Goal: Task Accomplishment & Management: Use online tool/utility

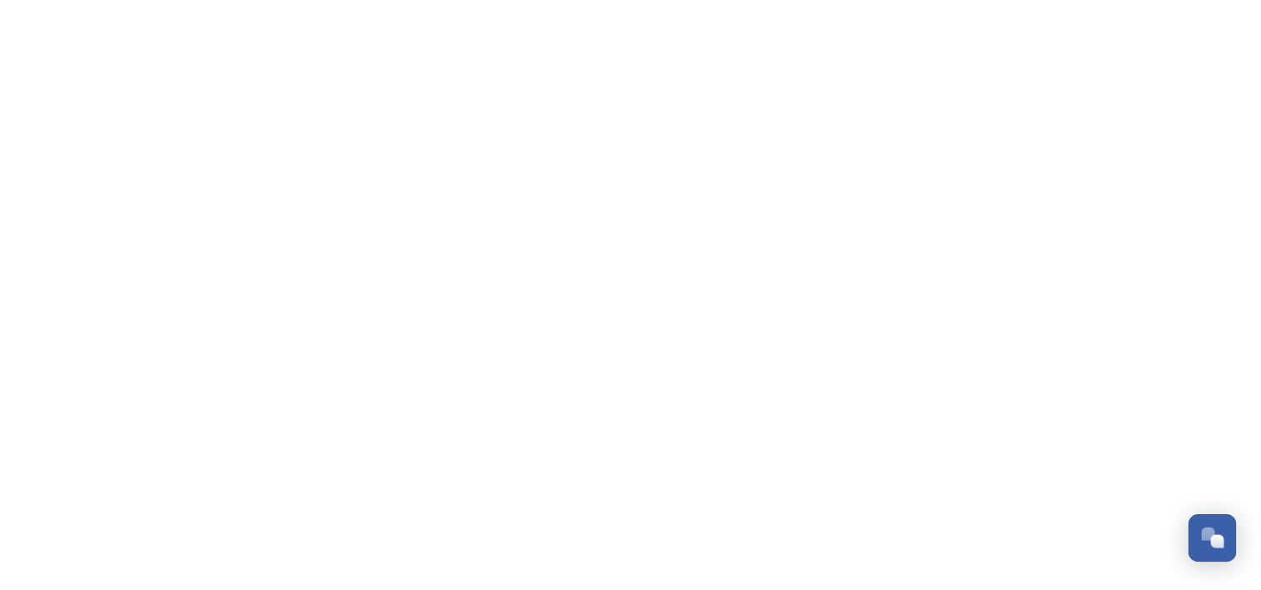
scroll to position [850, 0]
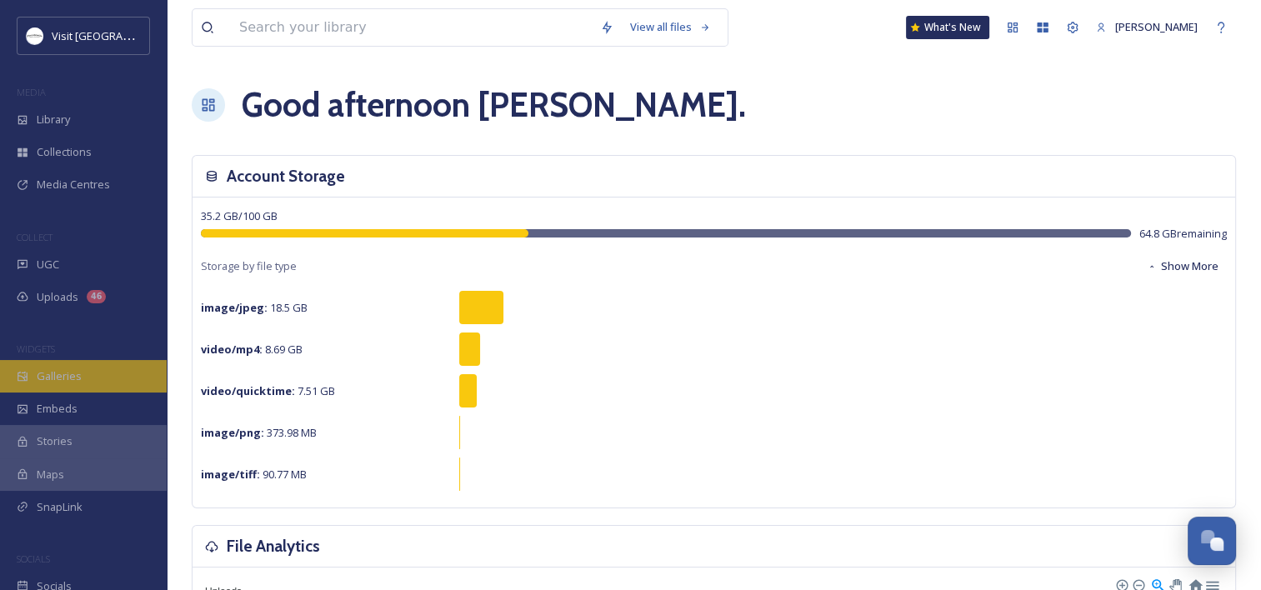
click at [50, 366] on div "Galleries" at bounding box center [83, 376] width 167 height 32
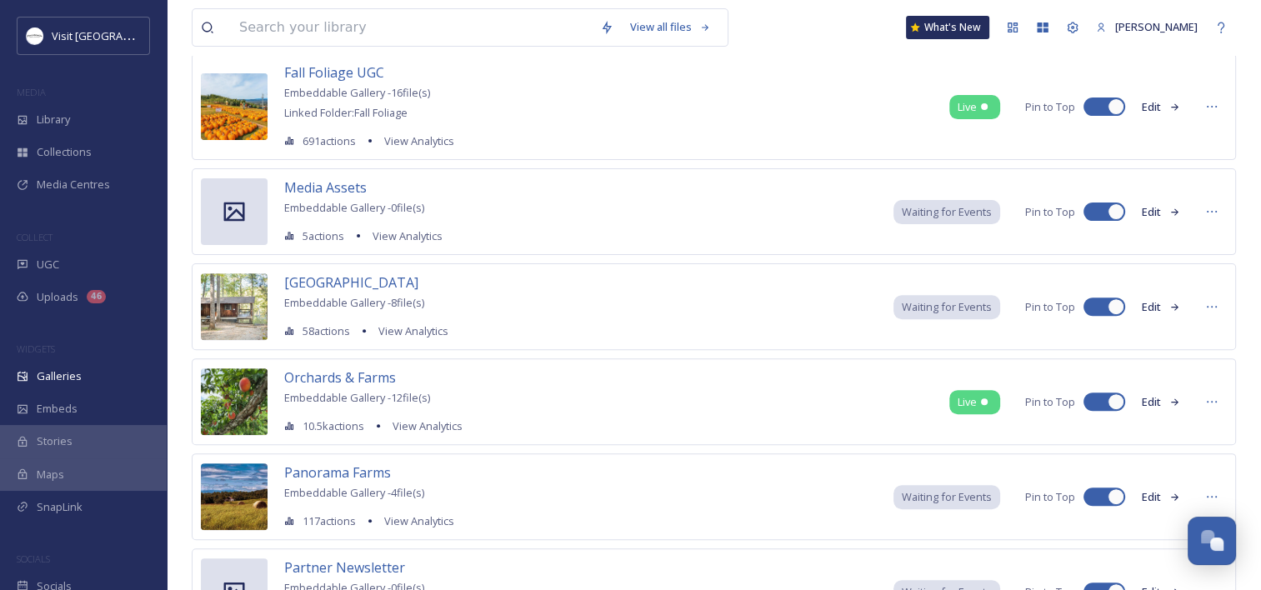
scroll to position [502, 0]
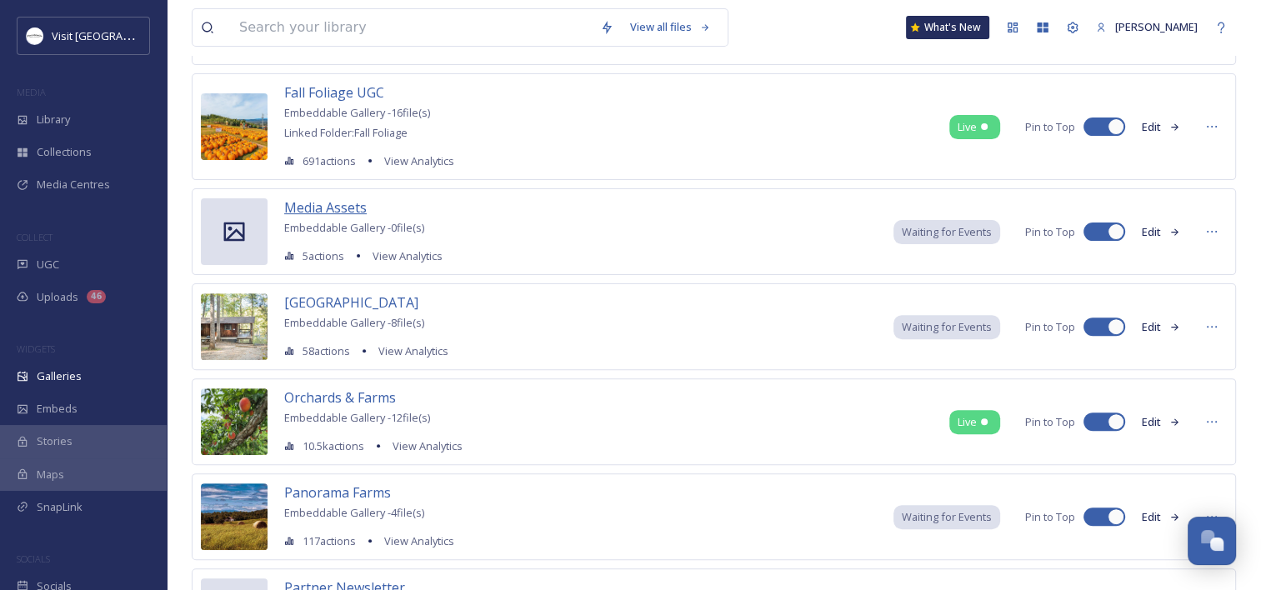
click at [333, 207] on span "Media Assets" at bounding box center [325, 207] width 82 height 18
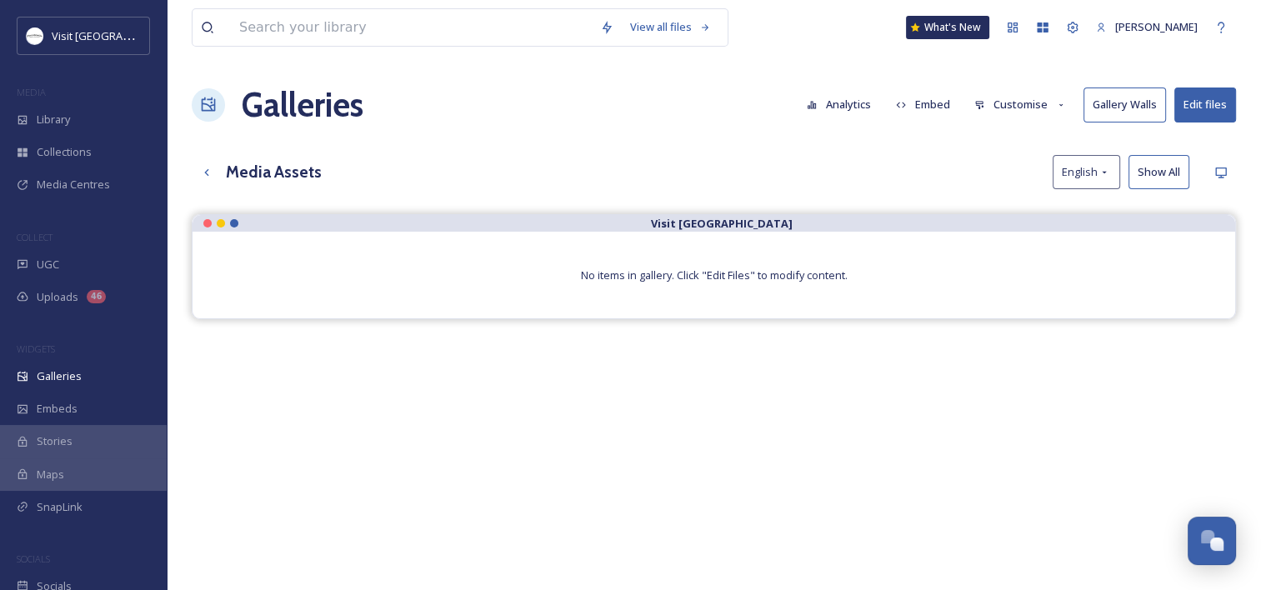
click at [1205, 106] on button "Edit files" at bounding box center [1205, 104] width 62 height 34
drag, startPoint x: 707, startPoint y: 140, endPoint x: 714, endPoint y: 133, distance: 9.4
click at [707, 139] on div "View all files What's New [PERSON_NAME] Galleries Analytics Embed Customise Gal…" at bounding box center [714, 414] width 1094 height 829
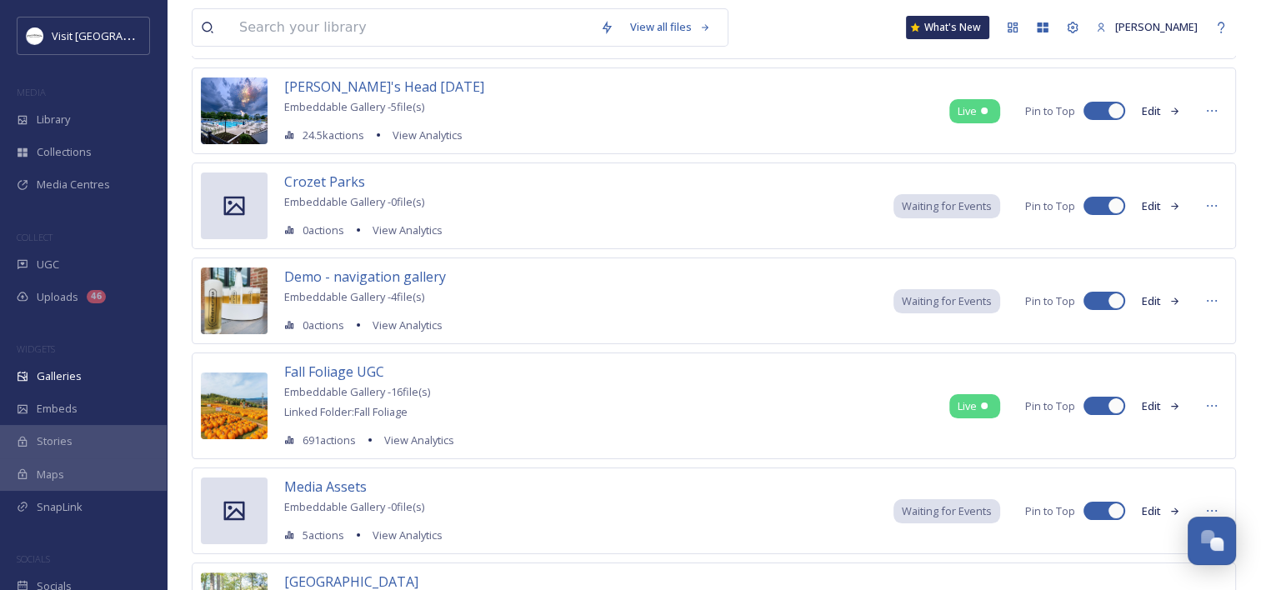
scroll to position [250, 0]
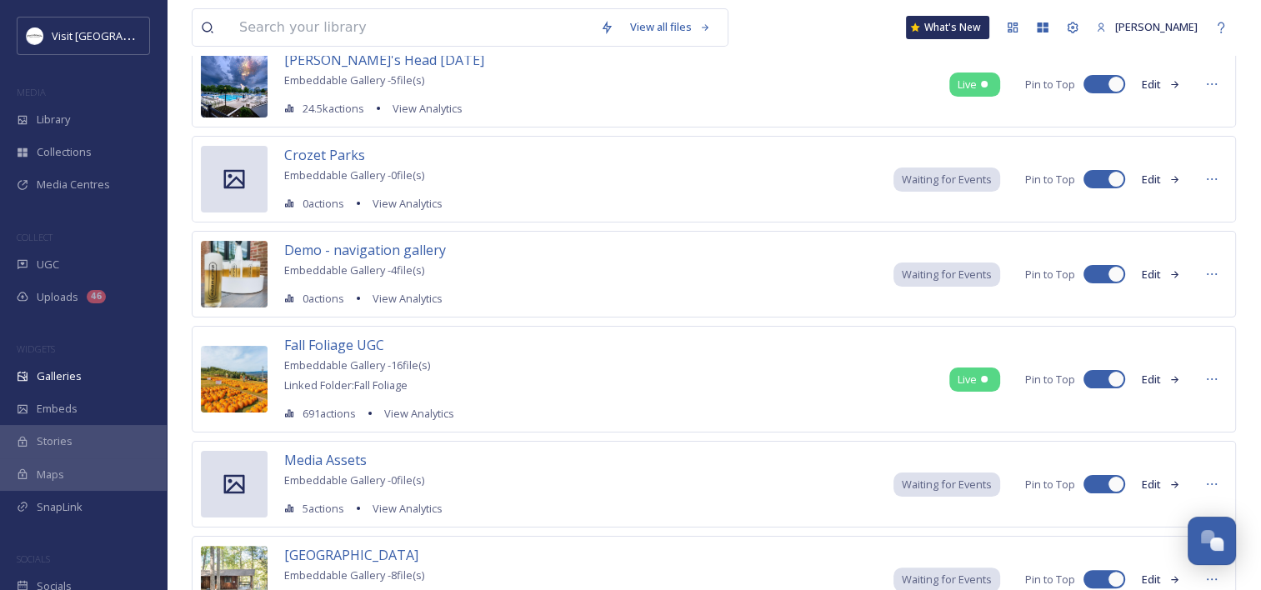
click at [1157, 477] on button "Edit" at bounding box center [1160, 484] width 55 height 32
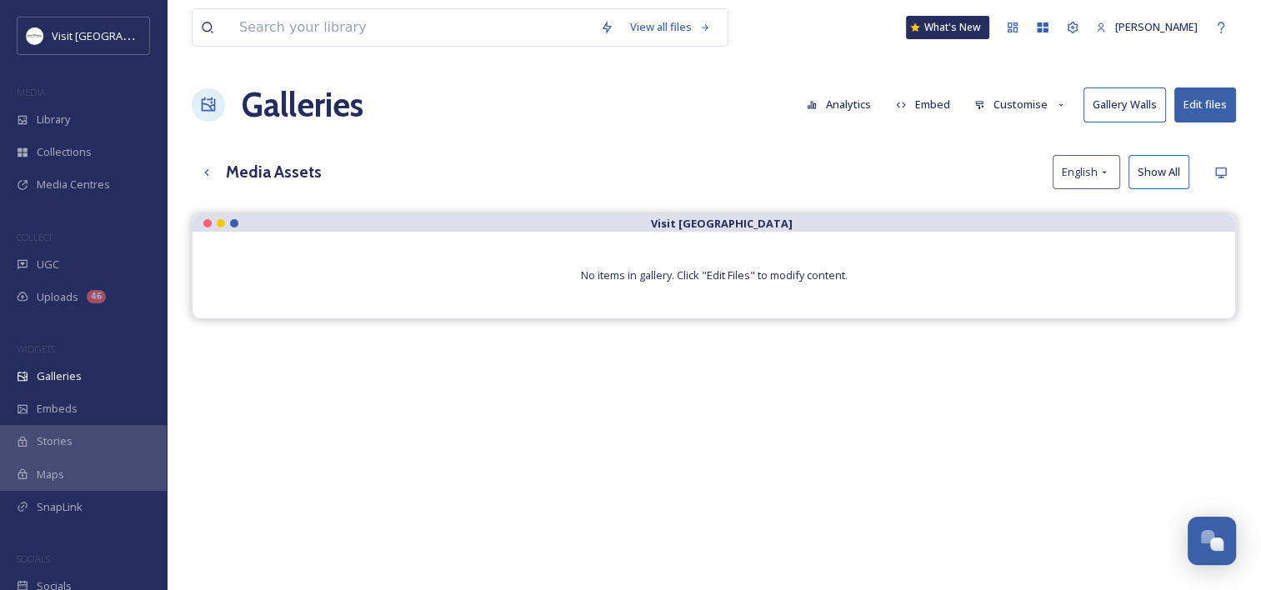
click at [1213, 97] on button "Edit files" at bounding box center [1205, 104] width 62 height 34
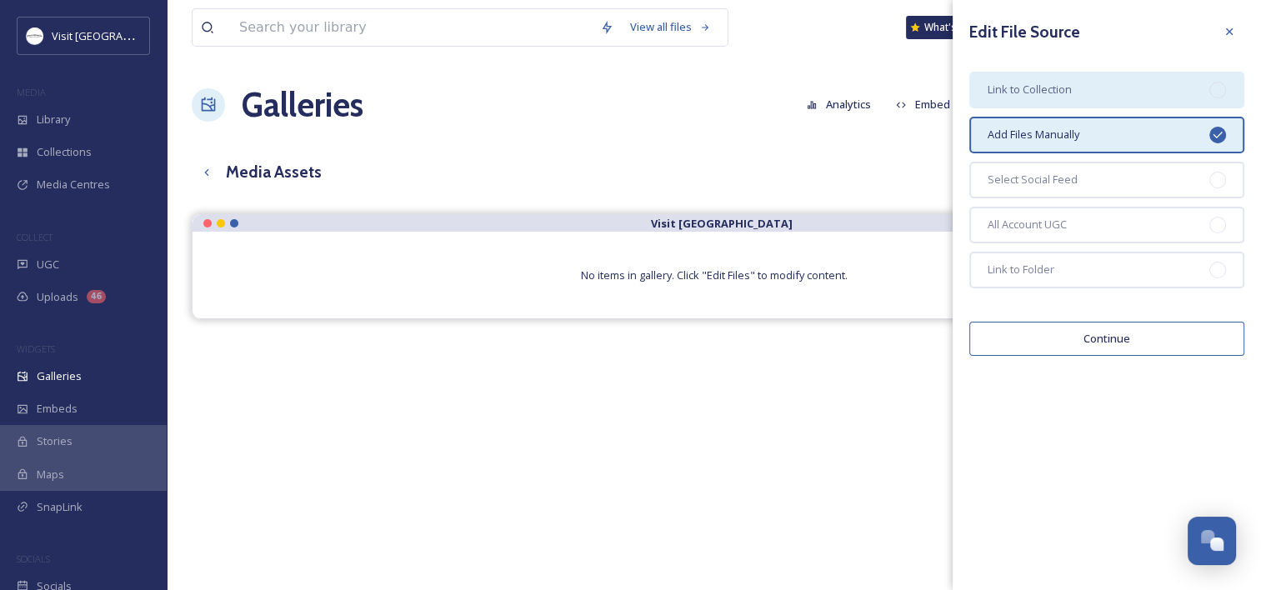
click at [1026, 96] on span "Link to Collection" at bounding box center [1029, 90] width 84 height 16
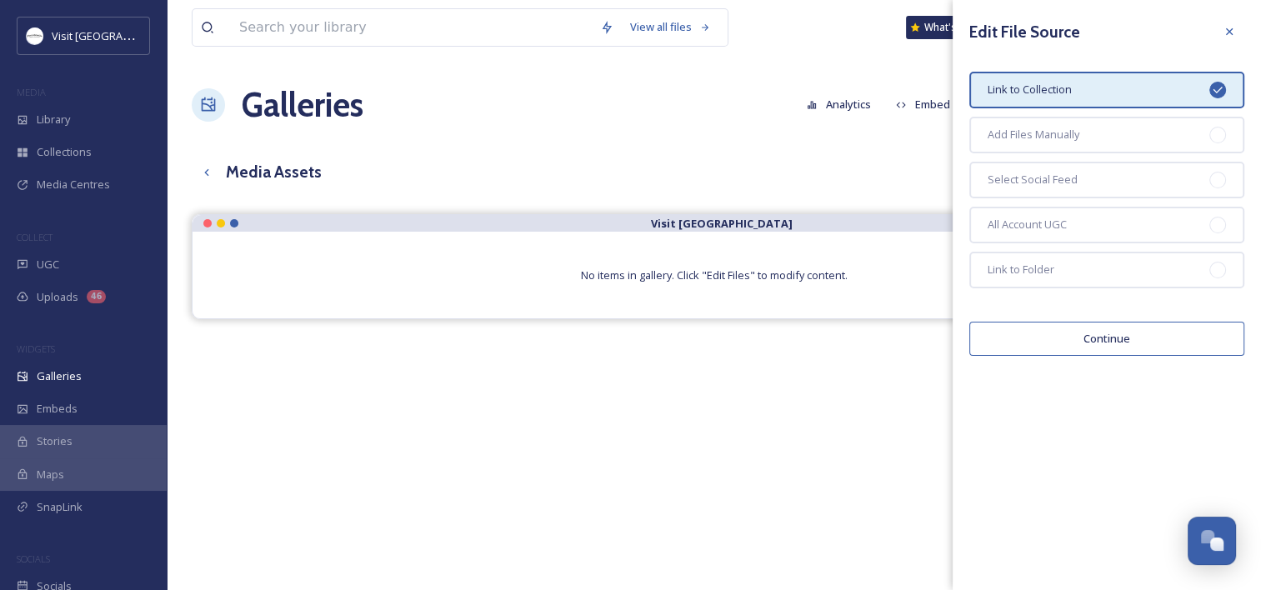
click at [453, 97] on div "Galleries Analytics Embed Customise Gallery Walls Edit files" at bounding box center [714, 105] width 1044 height 50
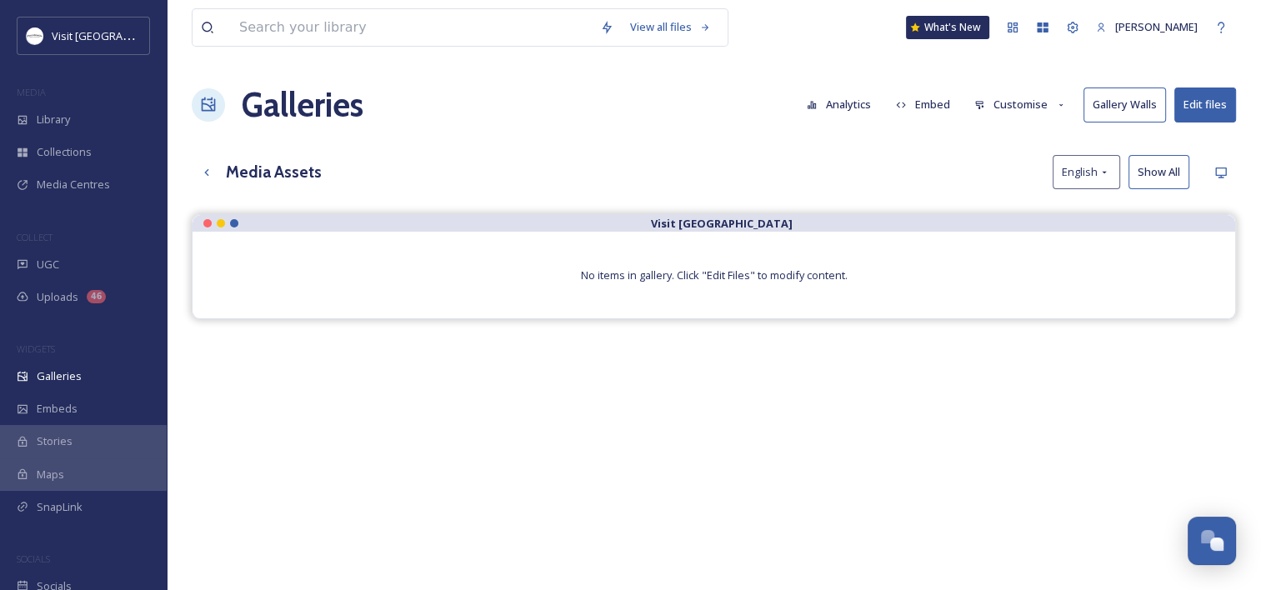
click at [236, 163] on h3 "Media Assets" at bounding box center [274, 172] width 96 height 24
click at [1197, 102] on button "Edit files" at bounding box center [1205, 104] width 62 height 34
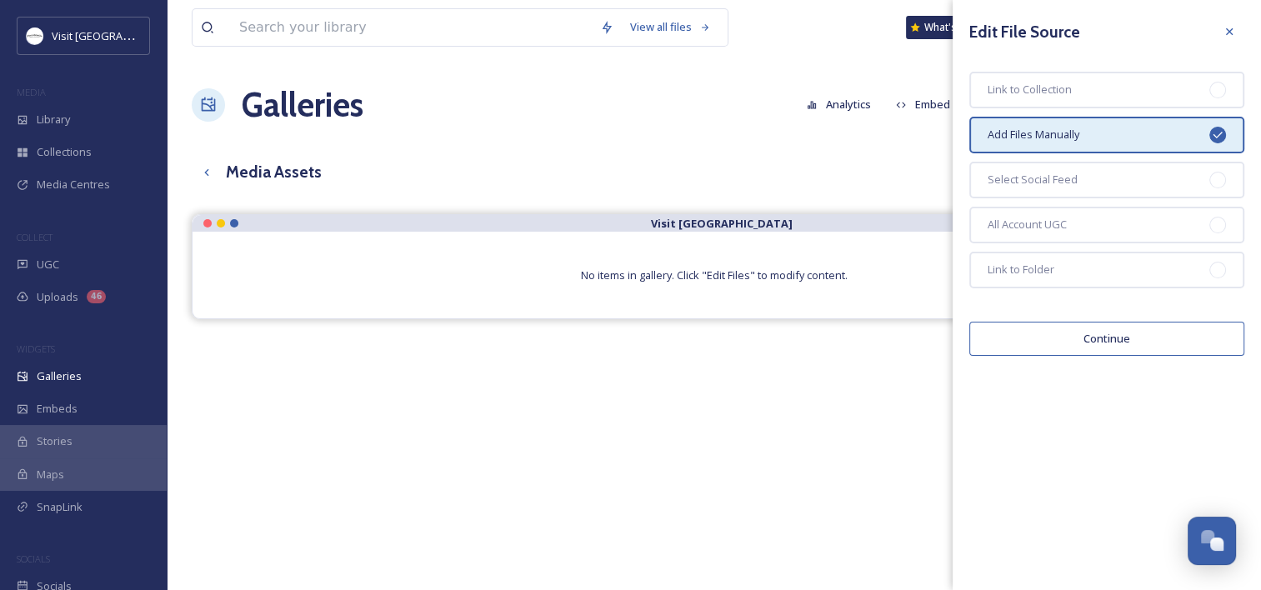
click at [1073, 325] on button "Continue" at bounding box center [1106, 339] width 275 height 34
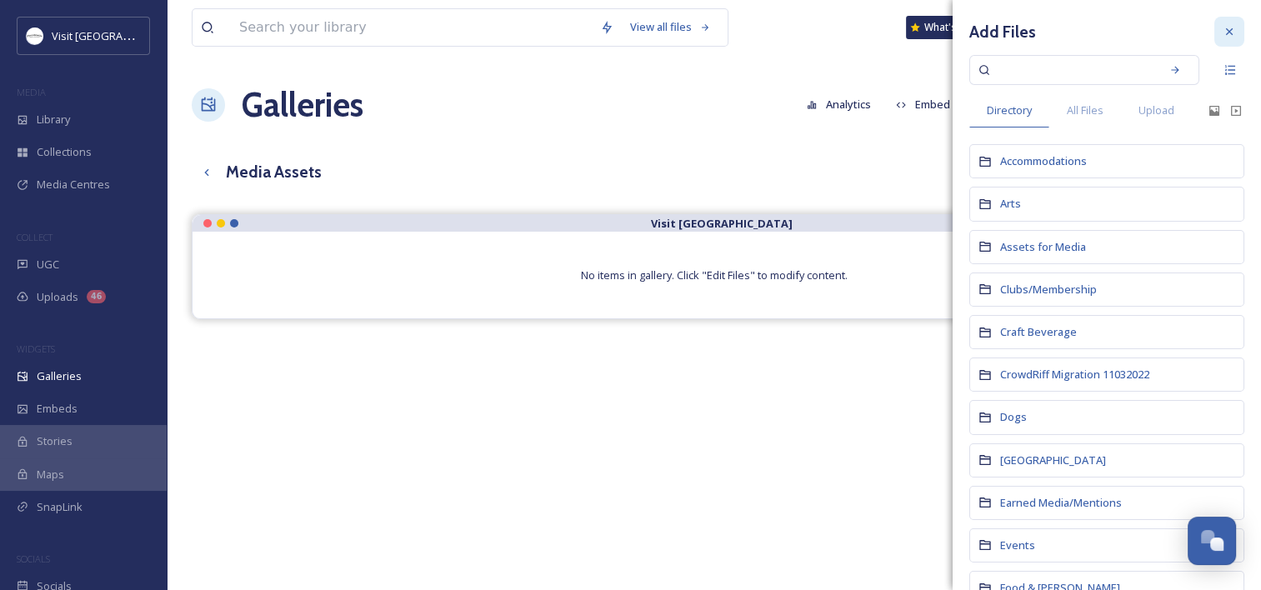
click at [1222, 27] on icon at bounding box center [1228, 31] width 13 height 13
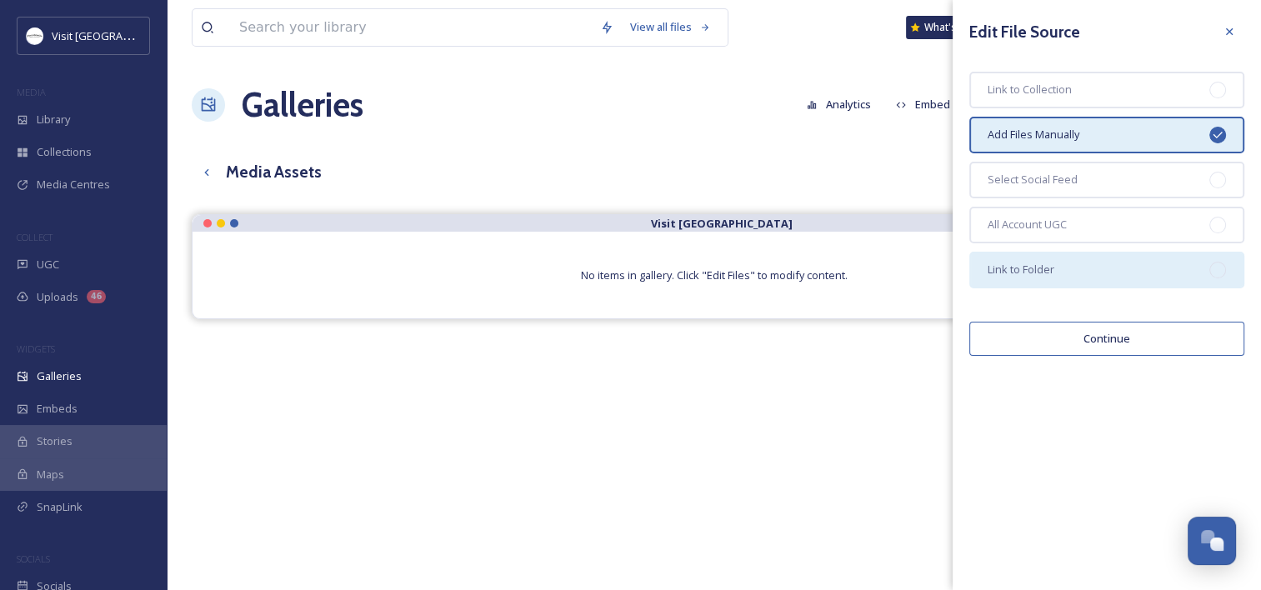
click at [1042, 262] on span "Link to Folder" at bounding box center [1020, 270] width 67 height 16
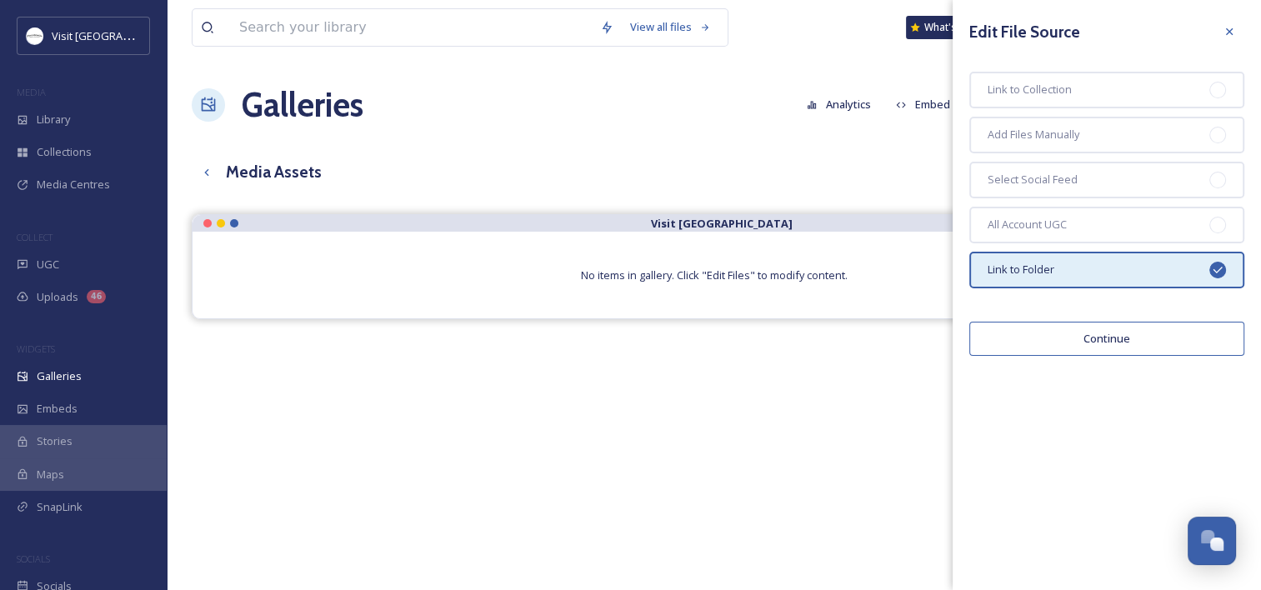
click at [1078, 336] on button "Continue" at bounding box center [1106, 339] width 275 height 34
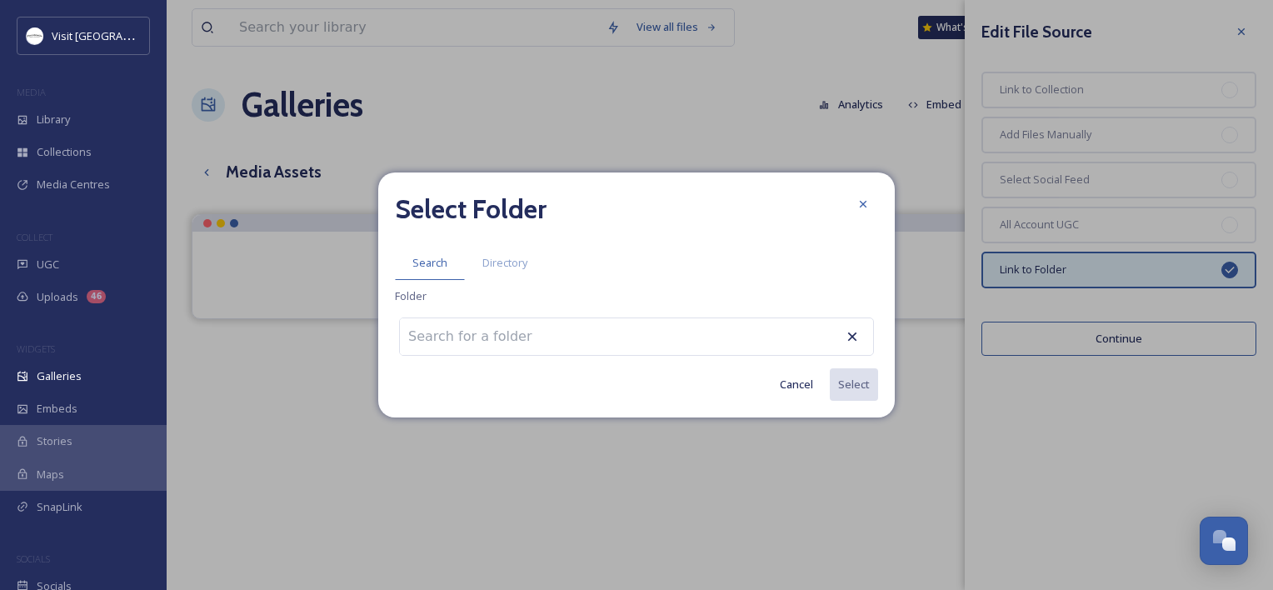
click at [508, 336] on input at bounding box center [491, 336] width 183 height 37
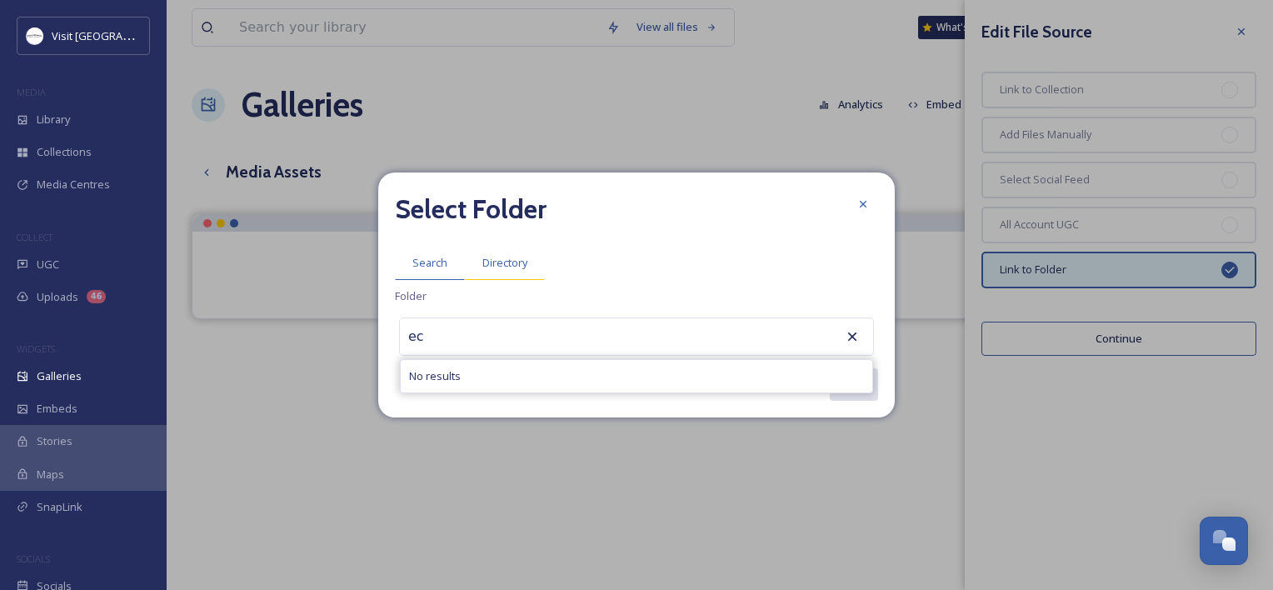
type input "e"
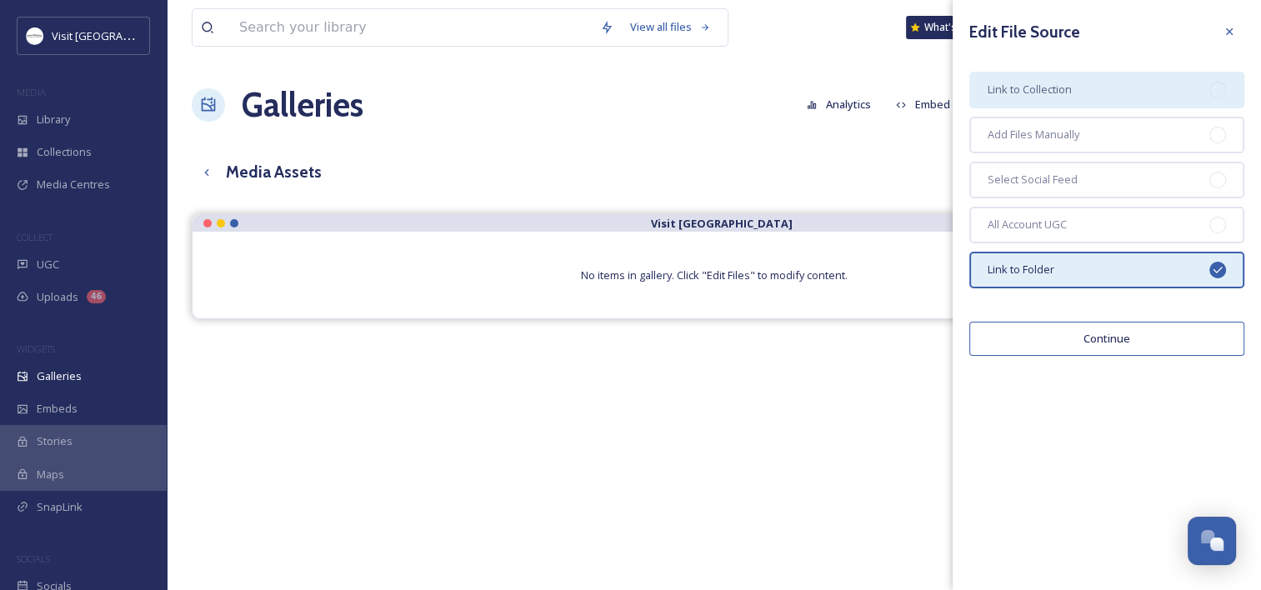
click at [990, 101] on div "Link to Collection" at bounding box center [1106, 90] width 275 height 37
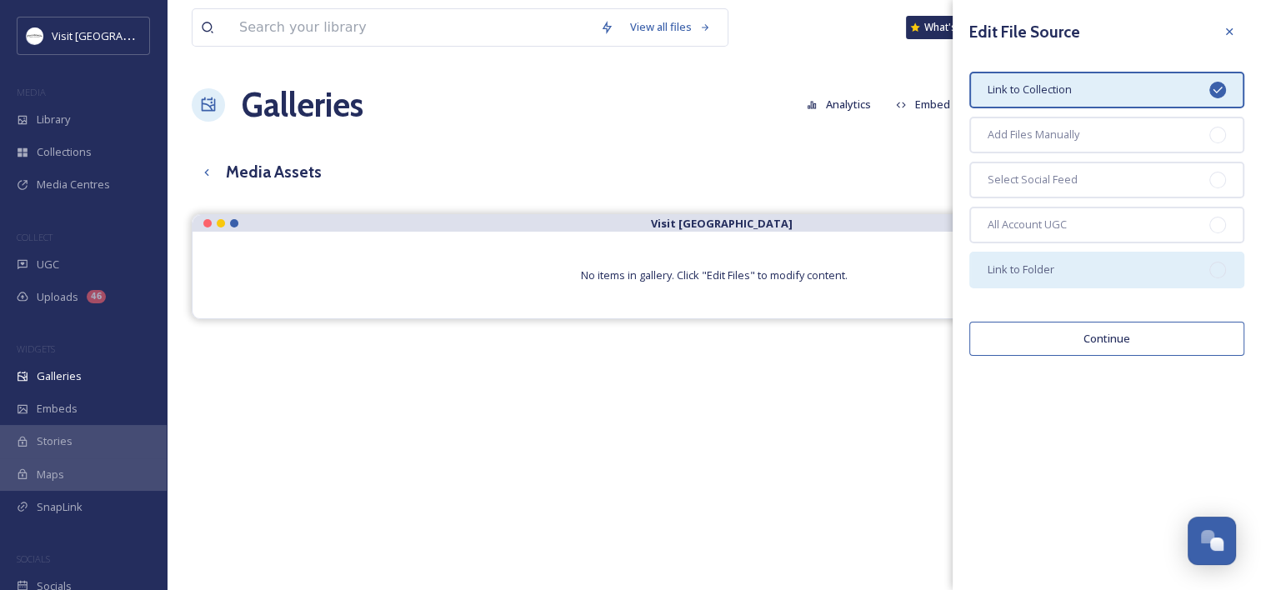
click at [1012, 272] on span "Link to Folder" at bounding box center [1020, 270] width 67 height 16
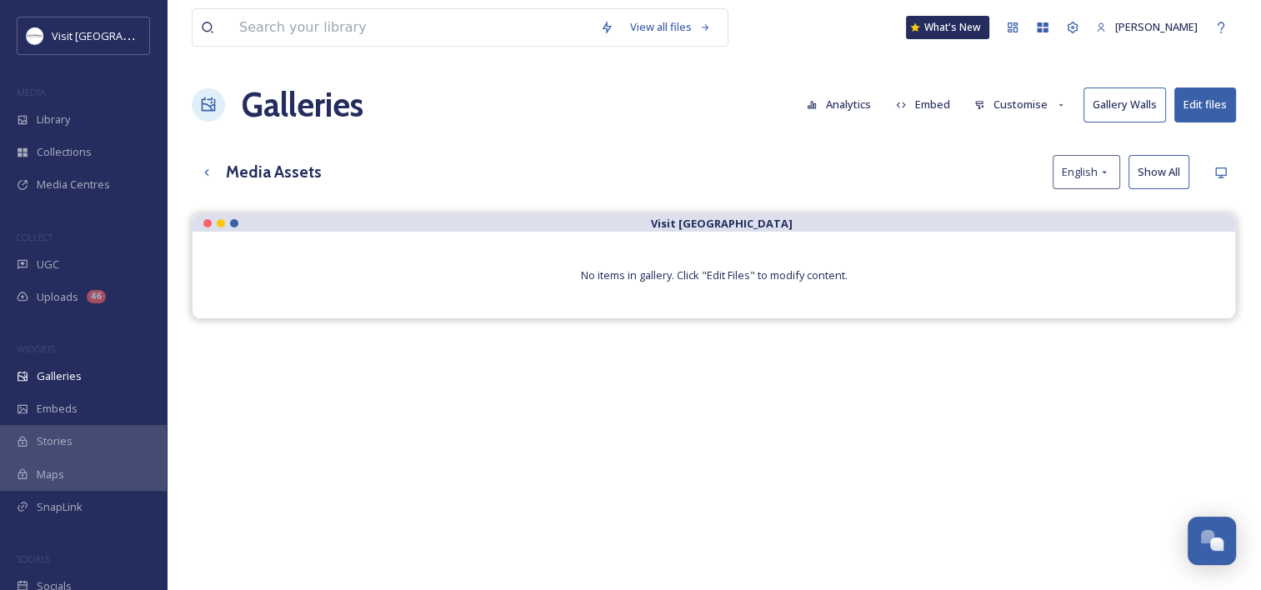
drag, startPoint x: 534, startPoint y: 135, endPoint x: 322, endPoint y: 163, distance: 214.4
click at [533, 135] on div "View all files What's New [PERSON_NAME] Galleries Analytics Embed Customise Gal…" at bounding box center [714, 414] width 1094 height 829
click at [251, 172] on h3 "Media Assets" at bounding box center [274, 172] width 96 height 24
click at [216, 167] on div "Up one level" at bounding box center [207, 172] width 30 height 30
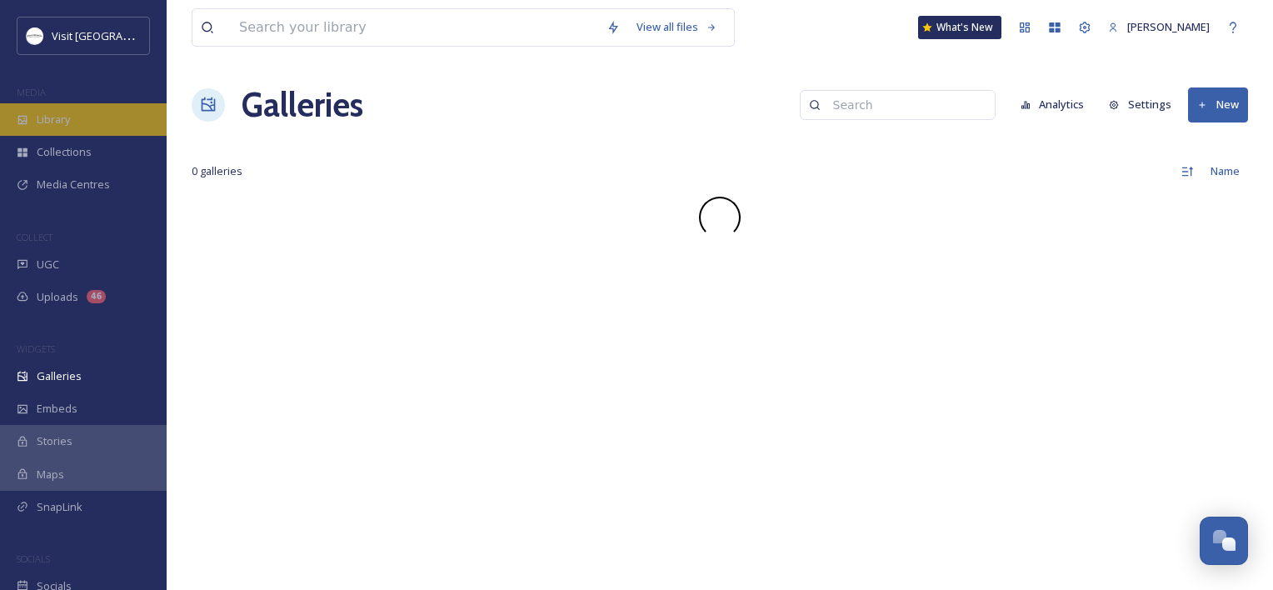
click at [67, 116] on span "Library" at bounding box center [53, 120] width 33 height 16
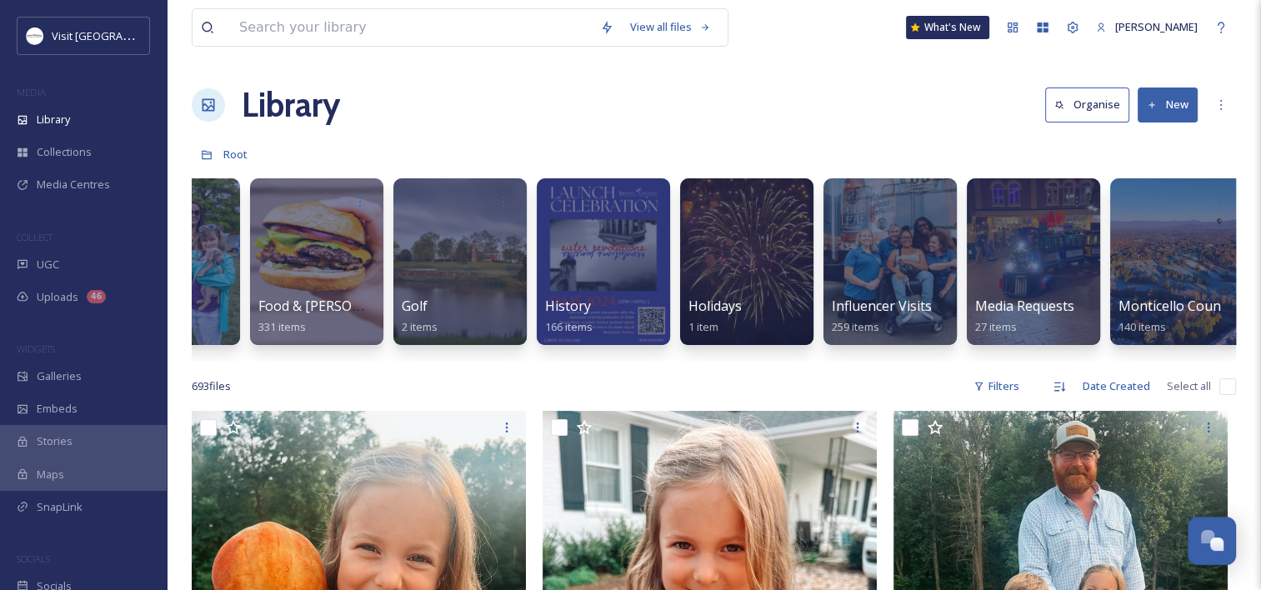
scroll to position [0, 1463]
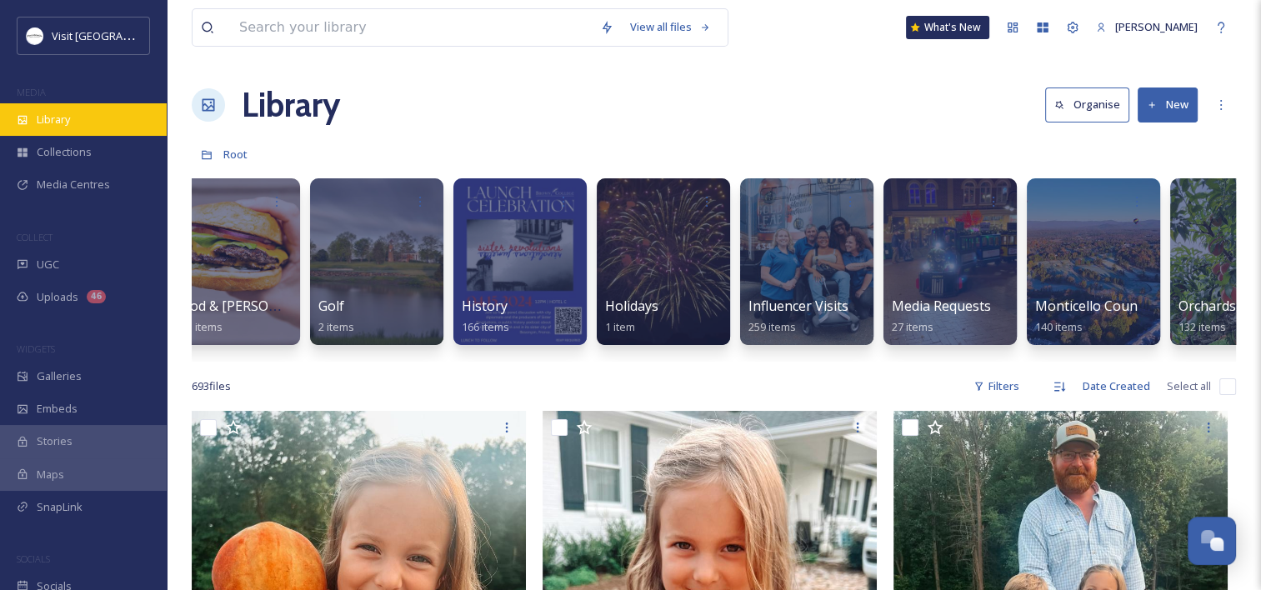
click at [83, 121] on div "Library" at bounding box center [83, 119] width 167 height 32
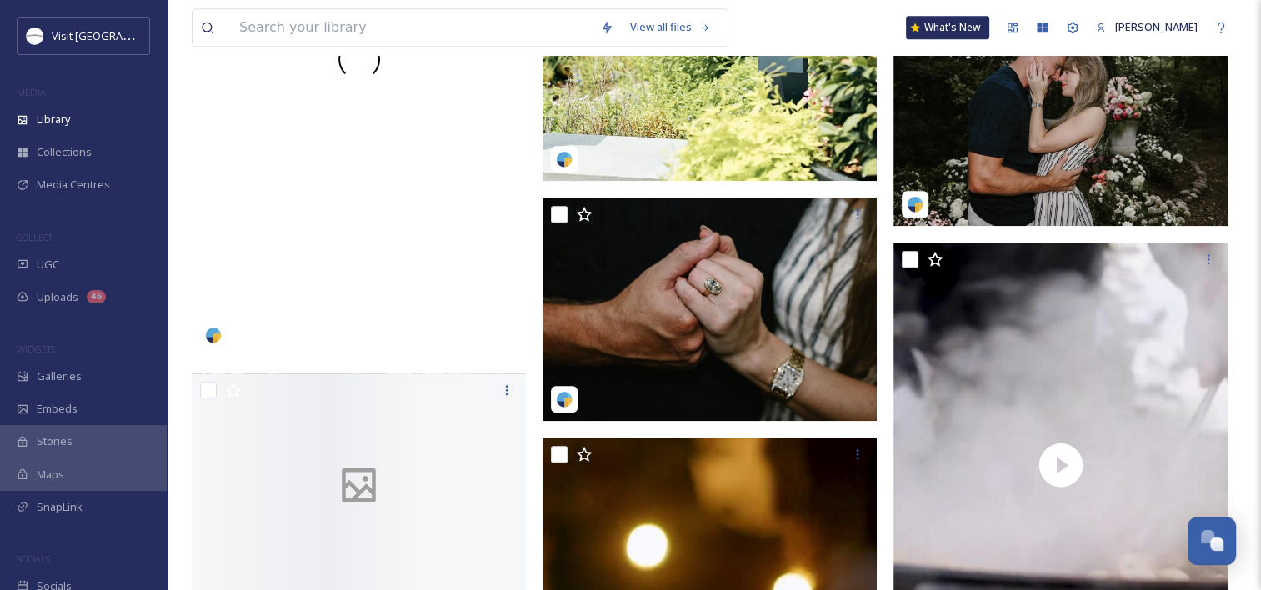
scroll to position [1917, 0]
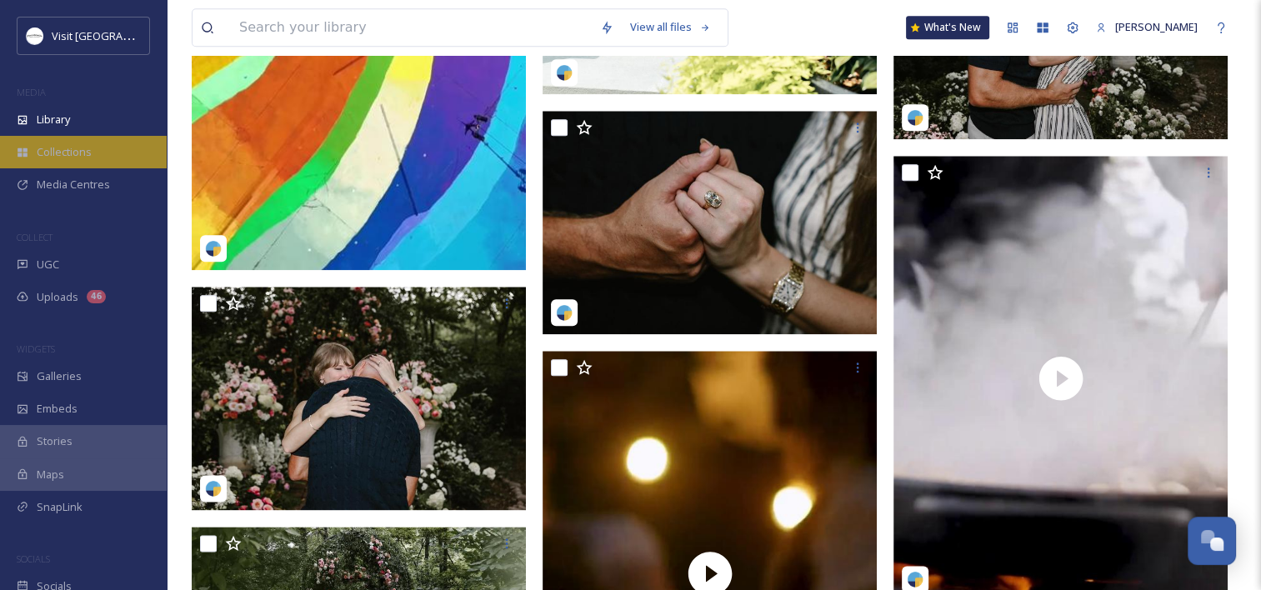
click at [32, 144] on div "Collections" at bounding box center [83, 152] width 167 height 32
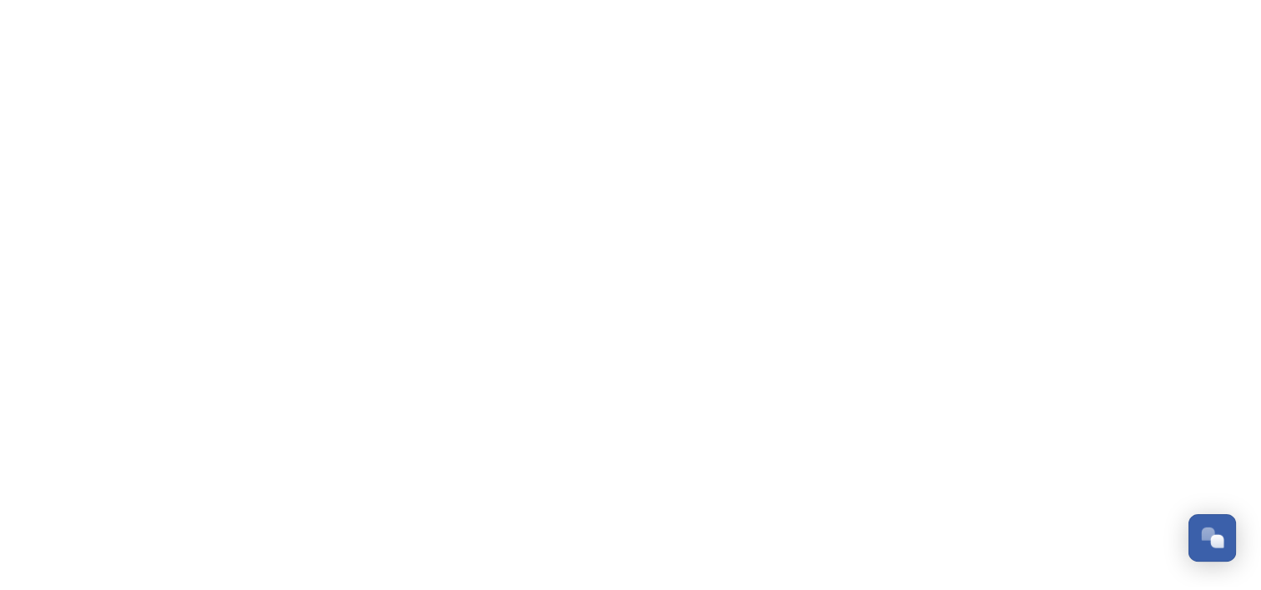
scroll to position [850, 0]
